Goal: Communication & Community: Answer question/provide support

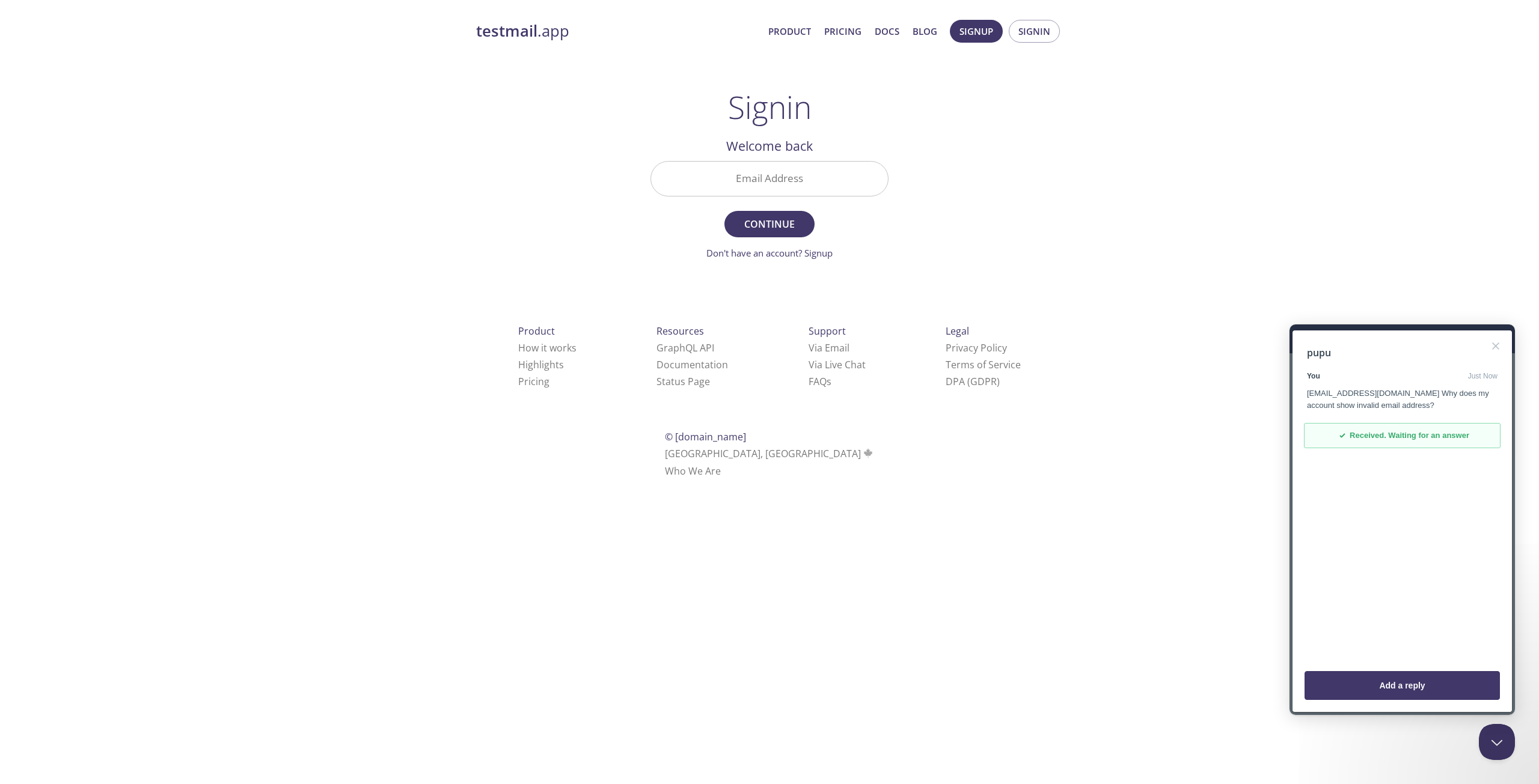
click at [1374, 405] on div "[EMAIL_ADDRESS][DOMAIN_NAME] Why does my account show invalid email address?" at bounding box center [1402, 399] width 191 height 24
click at [1385, 433] on span "Received. Waiting for an answer" at bounding box center [1409, 436] width 120 height 12
click at [1414, 686] on button "Add a reply" at bounding box center [1402, 685] width 195 height 29
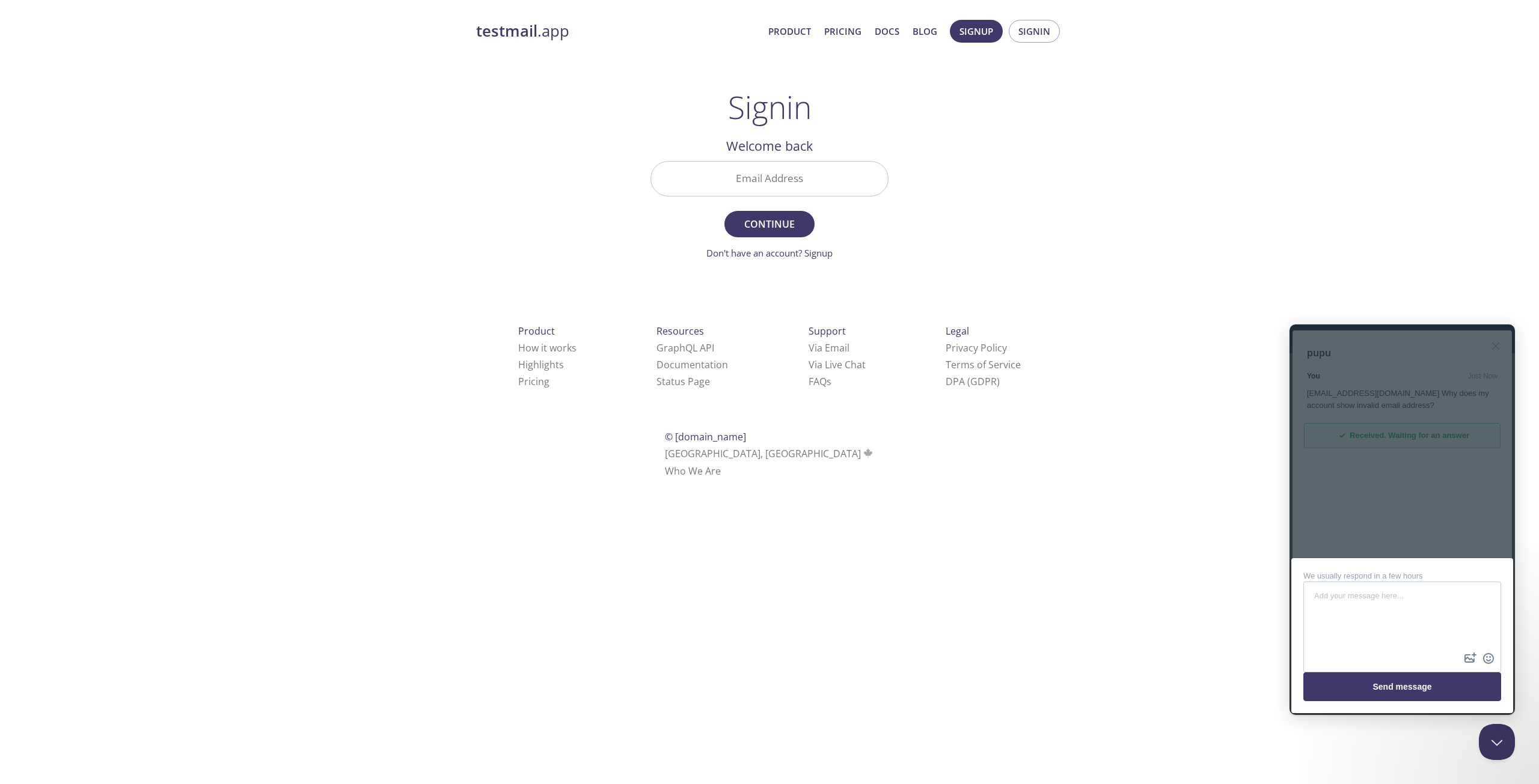
click at [1391, 506] on div at bounding box center [1402, 519] width 225 height 390
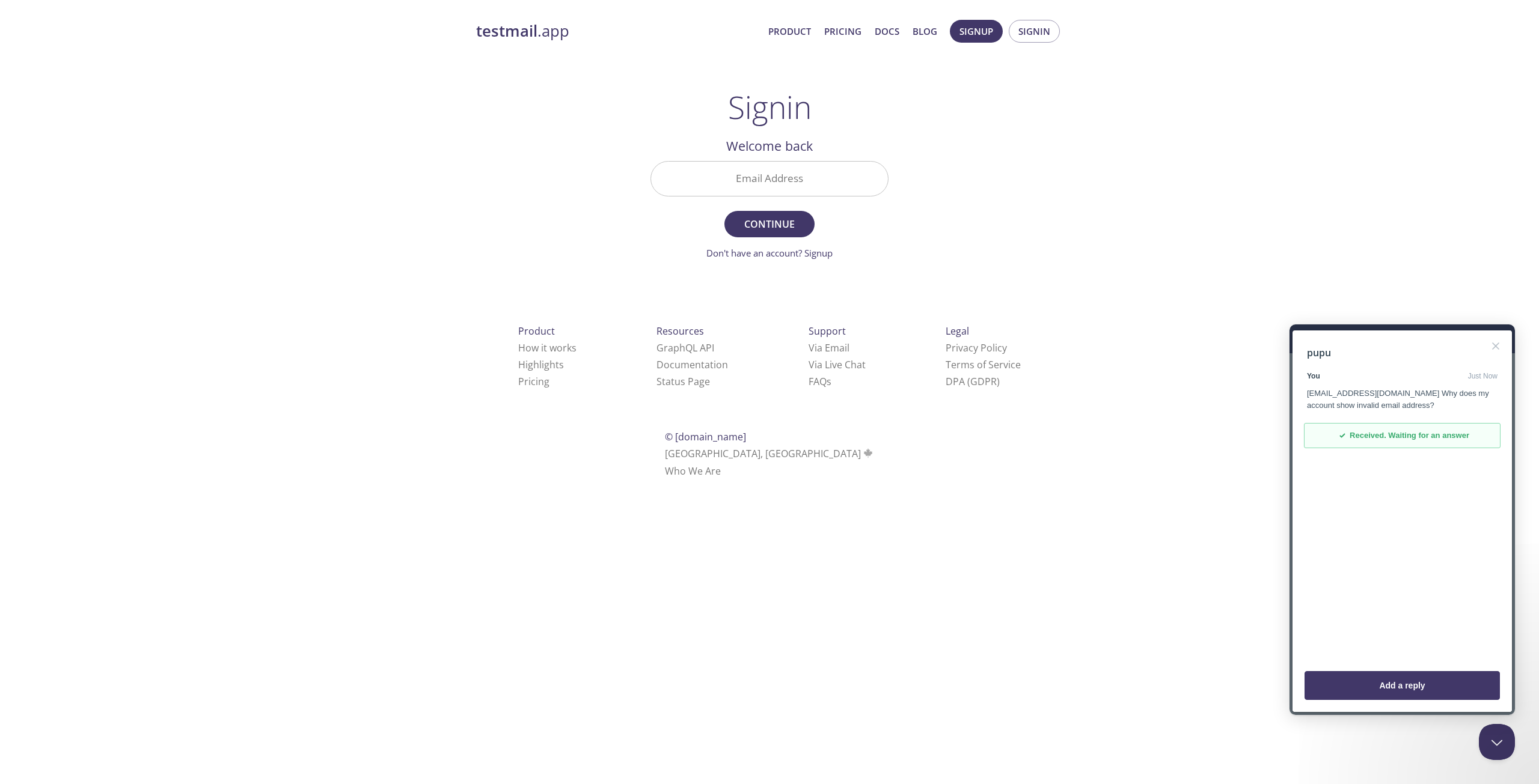
click at [1484, 378] on span "Just Now" at bounding box center [1482, 376] width 29 height 11
